Goal: Task Accomplishment & Management: Manage account settings

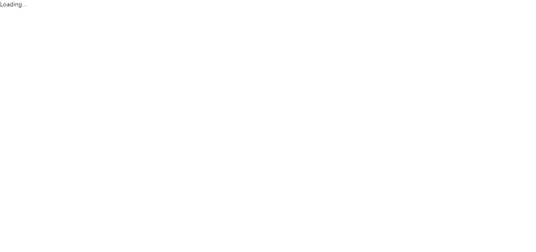
click at [290, 111] on html "Loading..." at bounding box center [266, 126] width 532 height 252
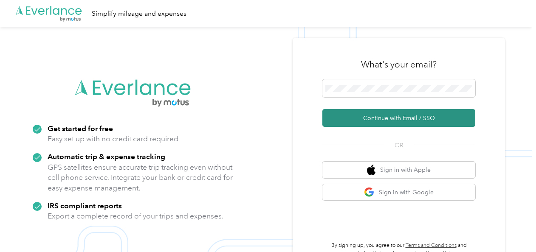
click at [369, 122] on button "Continue with Email / SSO" at bounding box center [399, 118] width 153 height 18
click at [364, 120] on button "Continue with Email / SSO" at bounding box center [399, 118] width 153 height 18
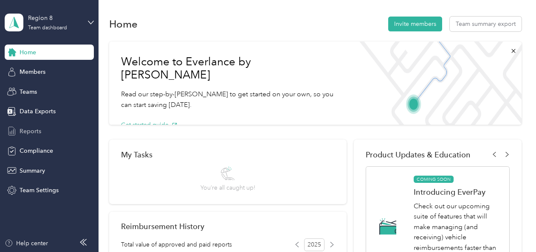
click at [28, 130] on span "Reports" at bounding box center [31, 131] width 22 height 9
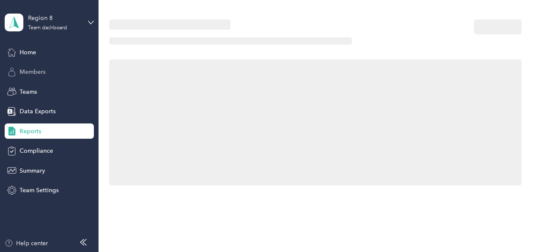
click at [34, 70] on span "Members" at bounding box center [33, 72] width 26 height 9
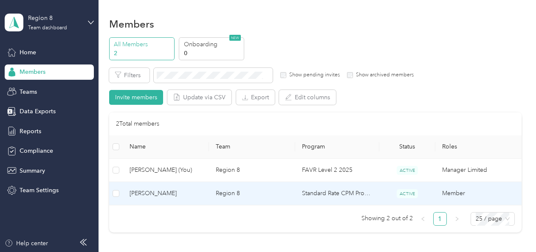
click at [149, 193] on span "[PERSON_NAME]" at bounding box center [166, 193] width 73 height 9
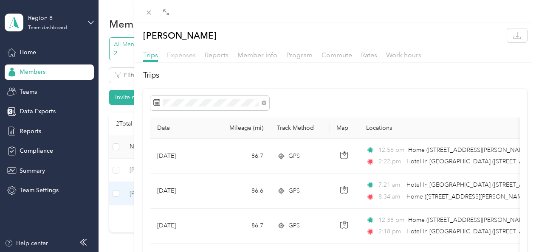
click at [181, 56] on span "Expenses" at bounding box center [181, 55] width 29 height 8
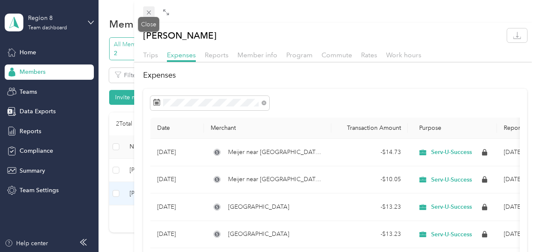
click at [147, 10] on icon at bounding box center [148, 12] width 7 height 7
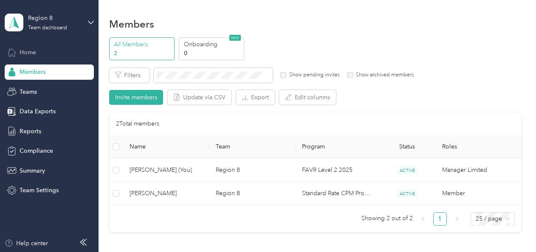
click at [34, 56] on span "Home" at bounding box center [28, 52] width 17 height 9
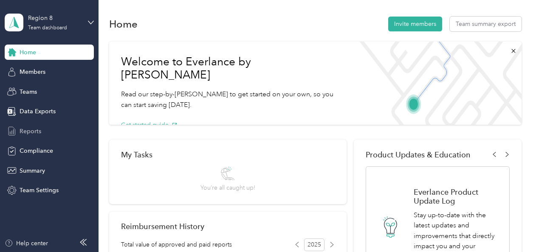
click at [14, 133] on icon at bounding box center [11, 131] width 9 height 9
